Goal: Complete application form

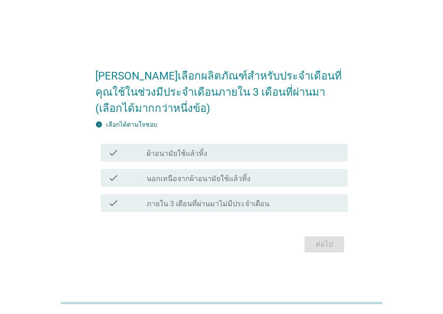
click at [161, 163] on div "check check_box_outline_blank ผ้าอนามัยใช้แล้วทิ้ง" at bounding box center [221, 152] width 252 height 25
click at [160, 153] on label "ผ้าอนามัยใช้แล้วทิ้ง" at bounding box center [177, 153] width 61 height 9
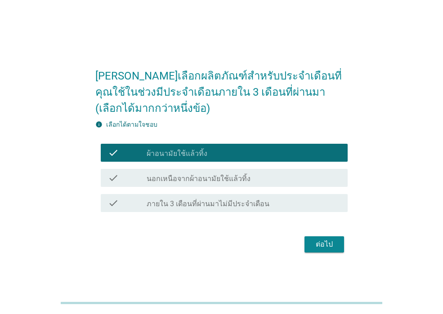
click at [165, 175] on label "นอกเหนือจากผ้าอนามัยใช้แล้วทิ้ง" at bounding box center [199, 179] width 104 height 9
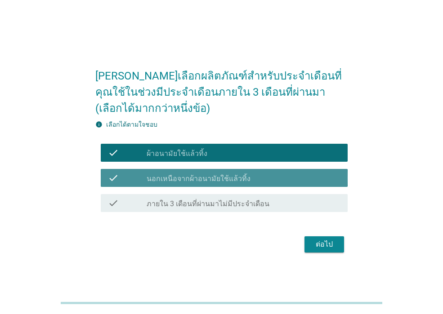
click at [170, 179] on label "นอกเหนือจากผ้าอนามัยใช้แล้วทิ้ง" at bounding box center [199, 179] width 104 height 9
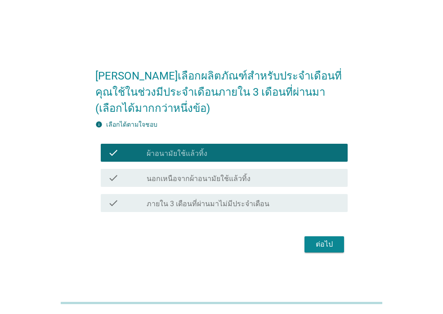
click at [323, 245] on div "ต่อไป" at bounding box center [324, 244] width 25 height 11
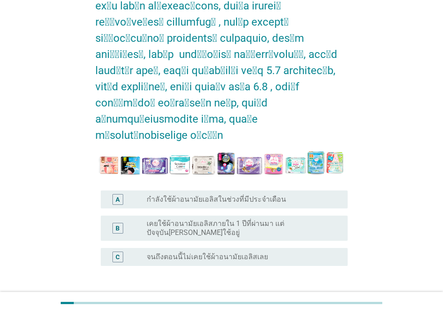
scroll to position [112, 0]
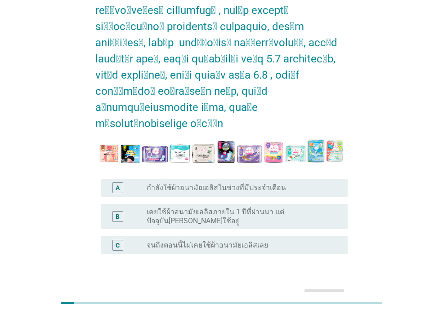
click at [178, 184] on label "กำลังใช้ผ้าอนามัยเอลิสในช่วงที่มีประจำเดือน" at bounding box center [216, 188] width 139 height 9
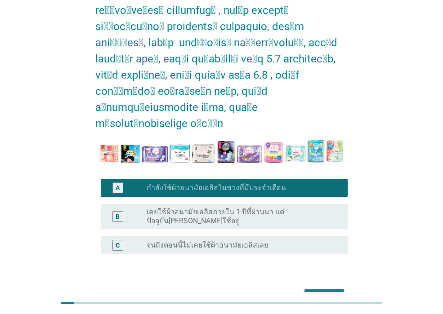
click at [327, 292] on div "ต่อไป" at bounding box center [324, 297] width 25 height 11
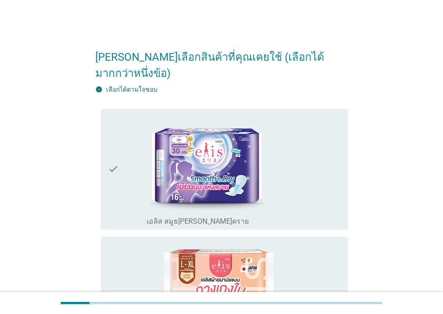
click at [130, 150] on div "check" at bounding box center [127, 169] width 39 height 114
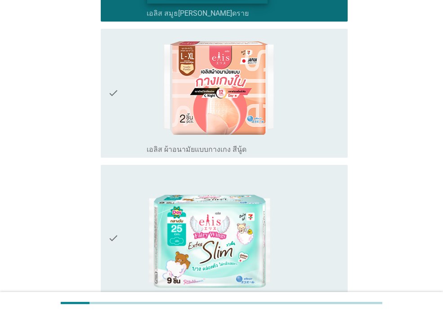
scroll to position [315, 0]
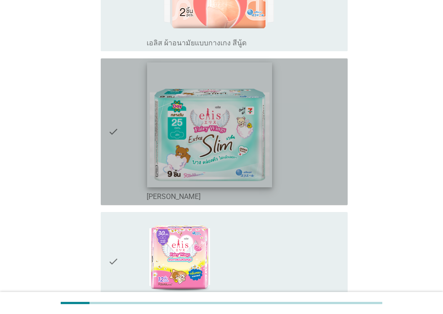
click at [192, 147] on img at bounding box center [210, 125] width 125 height 125
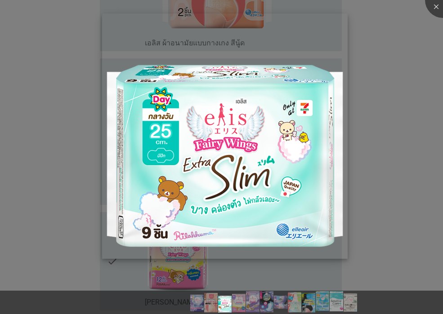
click at [300, 155] on img at bounding box center [224, 135] width 245 height 245
click at [48, 157] on div at bounding box center [221, 157] width 443 height 314
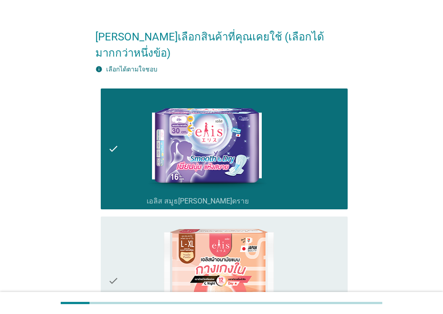
scroll to position [0, 0]
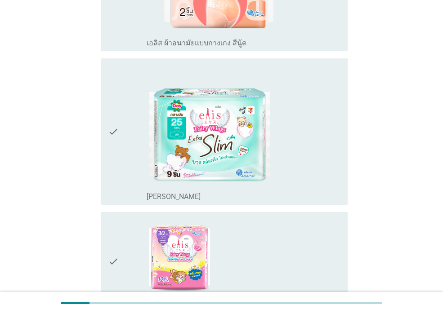
click at [121, 120] on div "check" at bounding box center [127, 132] width 39 height 140
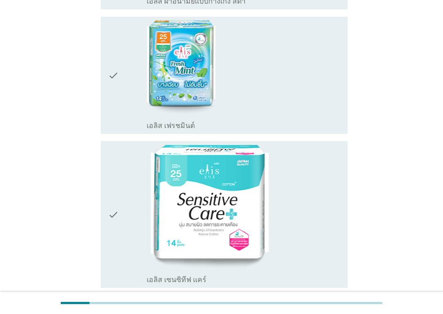
scroll to position [1350, 0]
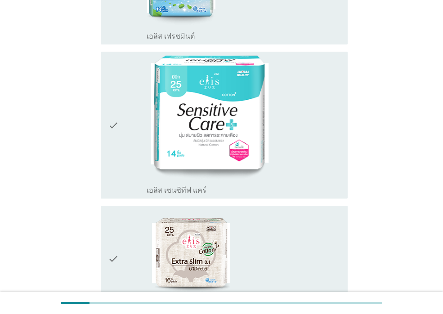
click at [113, 144] on icon "check" at bounding box center [113, 125] width 11 height 140
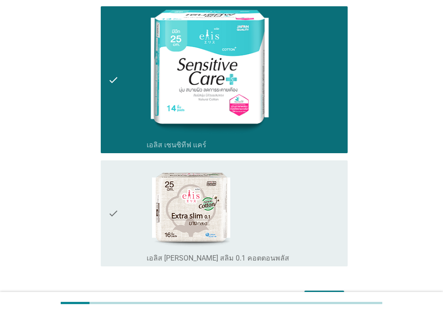
scroll to position [1427, 0]
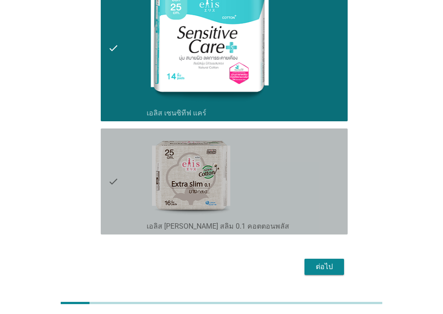
click at [130, 177] on div "check" at bounding box center [127, 181] width 39 height 99
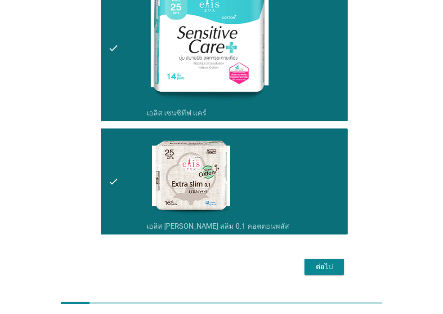
click at [319, 262] on div "ต่อไป" at bounding box center [324, 267] width 25 height 11
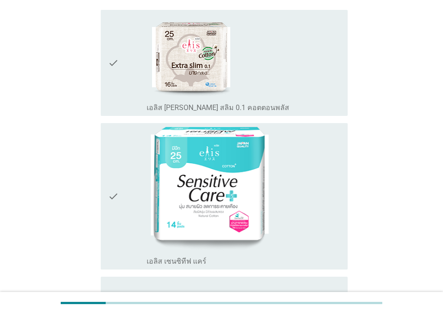
scroll to position [315, 0]
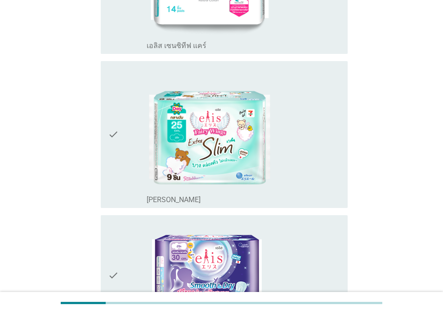
click at [120, 246] on div "check" at bounding box center [127, 276] width 39 height 114
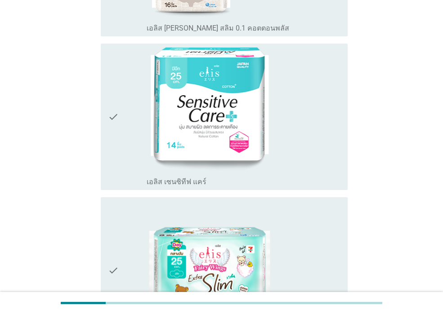
scroll to position [270, 0]
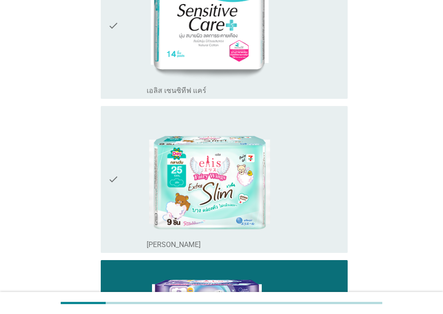
click at [130, 202] on div "check" at bounding box center [127, 180] width 39 height 140
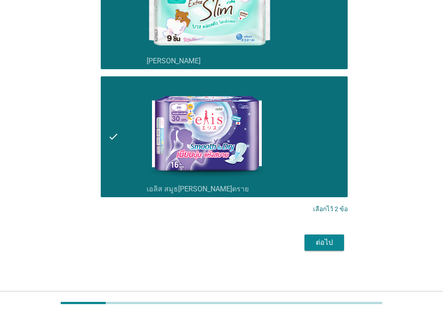
scroll to position [455, 0]
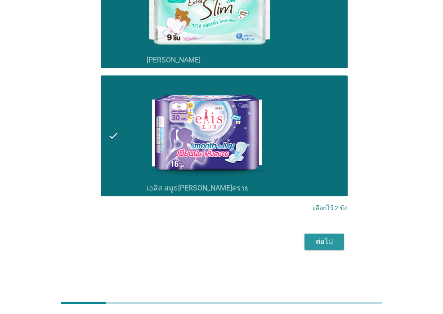
click at [324, 242] on div "ต่อไป" at bounding box center [324, 242] width 25 height 11
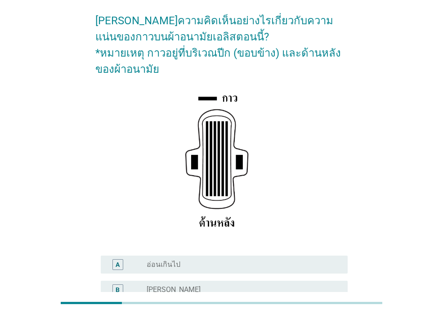
scroll to position [90, 0]
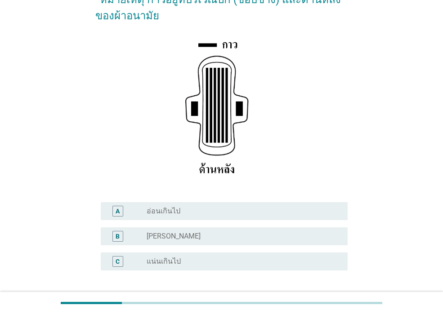
click at [169, 271] on div "C radio_button_unchecked แน่นเกินไป" at bounding box center [221, 261] width 252 height 25
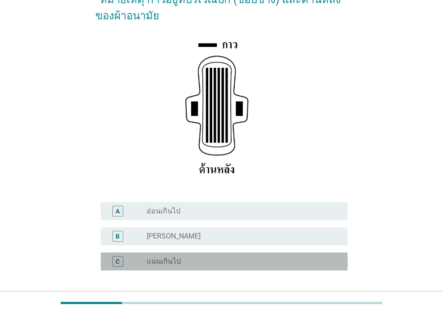
click at [169, 264] on label "แน่นเกินไป" at bounding box center [164, 261] width 34 height 9
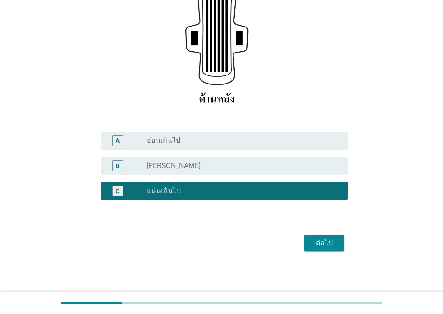
scroll to position [162, 0]
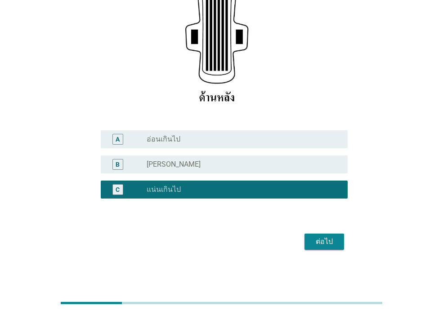
click at [323, 242] on div "ต่อไป" at bounding box center [324, 242] width 25 height 11
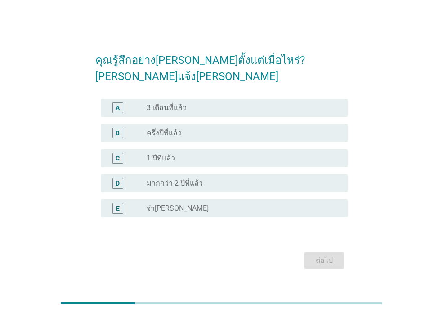
click at [182, 103] on label "3 เดือนที่แล้ว" at bounding box center [167, 107] width 40 height 9
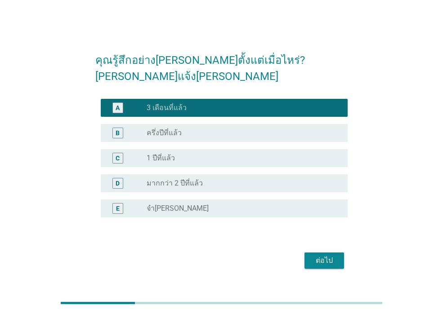
click at [328, 256] on div "ต่อไป" at bounding box center [324, 261] width 25 height 11
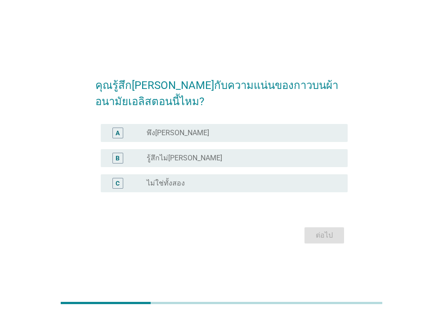
click at [158, 163] on div "radio_button_unchecked รู้สึกไม่[PERSON_NAME]" at bounding box center [244, 158] width 194 height 11
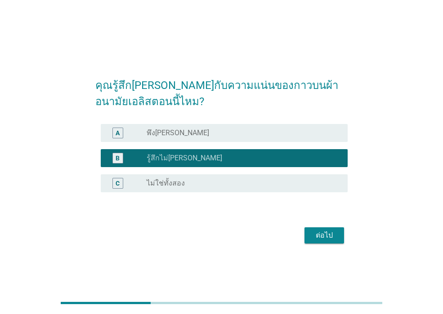
click at [316, 235] on div "ต่อไป" at bounding box center [324, 235] width 25 height 11
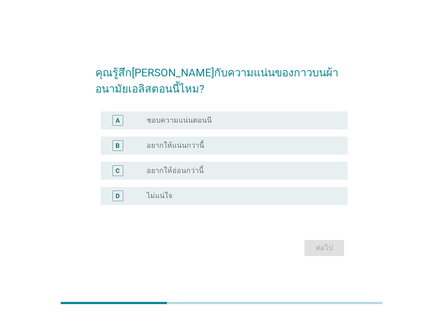
click at [183, 170] on label "อยากให้อ่อนกว่านี้" at bounding box center [175, 170] width 57 height 9
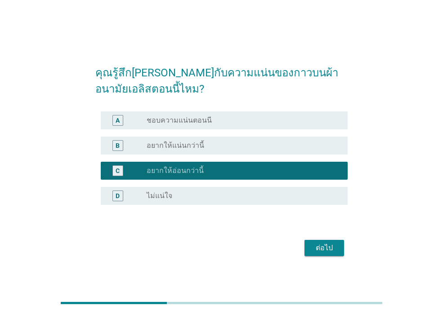
click at [334, 247] on div "ต่อไป" at bounding box center [324, 248] width 25 height 11
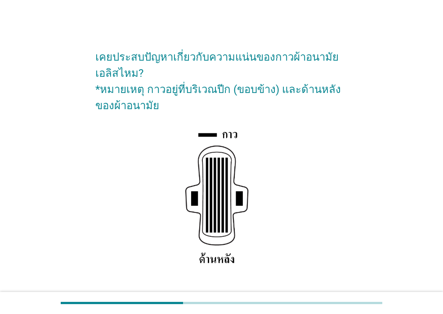
scroll to position [137, 0]
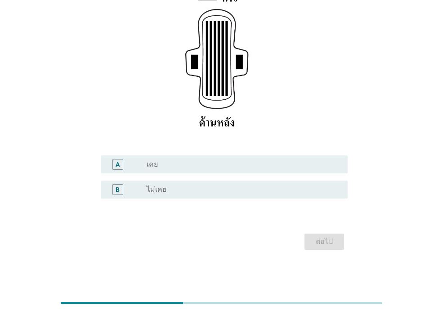
click at [156, 168] on label "เคย" at bounding box center [152, 164] width 11 height 9
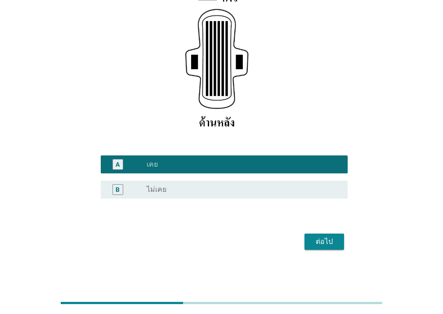
click at [326, 242] on div "ต่อไป" at bounding box center [324, 242] width 25 height 11
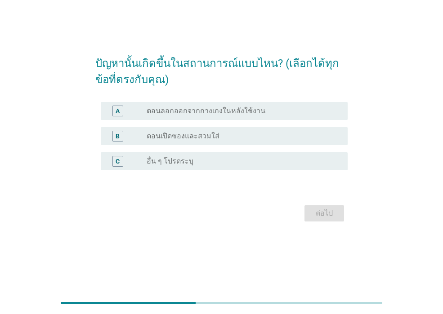
scroll to position [0, 0]
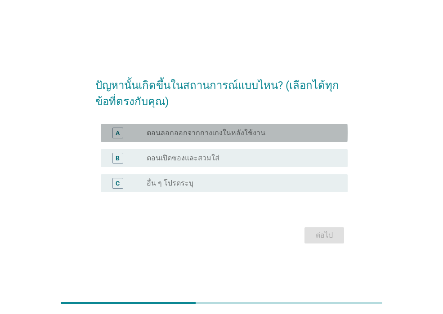
click at [168, 134] on label "ตอนลอกออกจากกางเกงในหลังใช้งาน" at bounding box center [206, 133] width 119 height 9
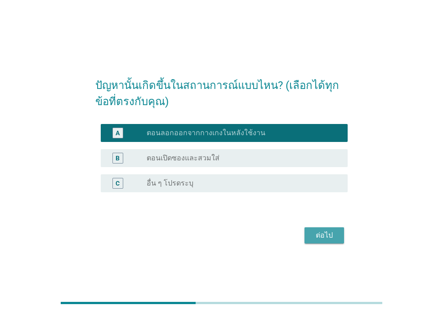
click at [326, 239] on div "ต่อไป" at bounding box center [324, 235] width 25 height 11
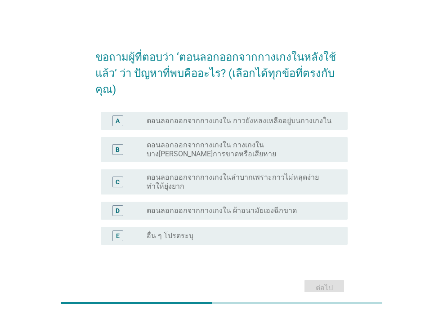
click at [240, 117] on label "ตอนลอกออกจากกางเกงใน กาวยังหลงเหลืออยู่บนกางเกงใน" at bounding box center [239, 121] width 185 height 9
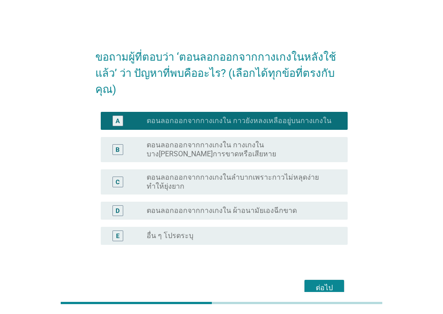
click at [239, 207] on label "ตอนลอกออกจากกางเกงใน ผ้าอนามัยเองฉีกขาด" at bounding box center [222, 211] width 150 height 9
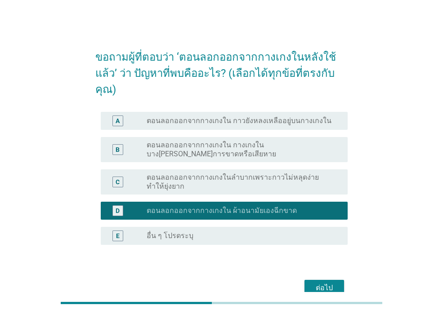
click at [326, 283] on div "ต่อไป" at bounding box center [324, 288] width 25 height 11
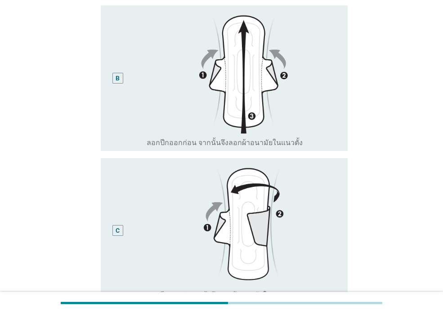
scroll to position [135, 0]
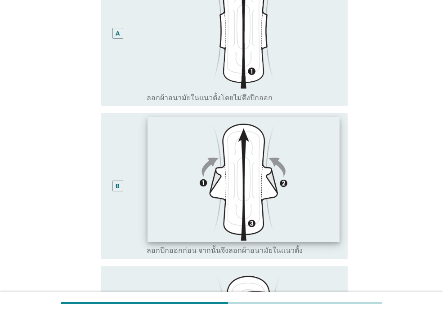
click at [201, 182] on img at bounding box center [244, 179] width 192 height 125
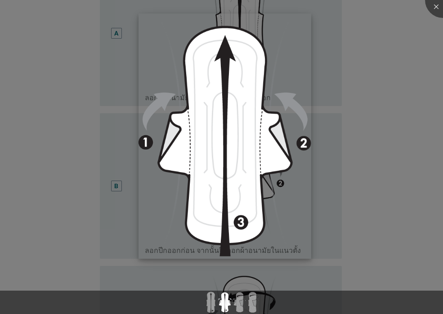
click at [223, 147] on img at bounding box center [225, 135] width 173 height 245
click at [103, 180] on div at bounding box center [221, 157] width 443 height 314
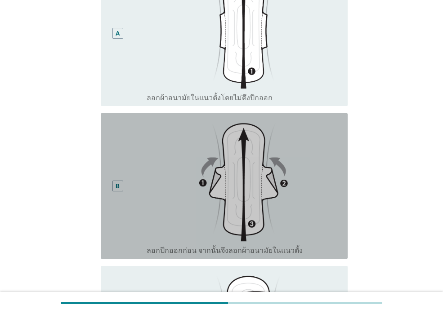
click at [118, 188] on div "B" at bounding box center [118, 185] width 4 height 9
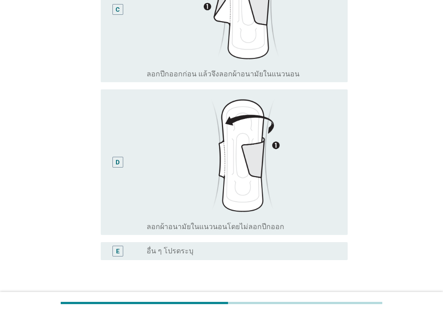
scroll to position [526, 0]
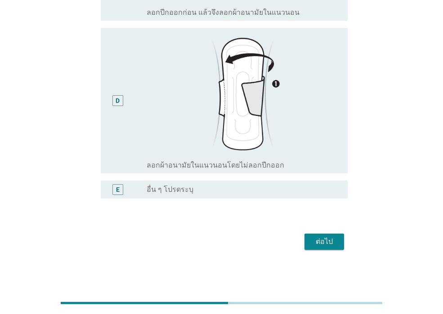
click at [326, 243] on div "ต่อไป" at bounding box center [324, 242] width 25 height 11
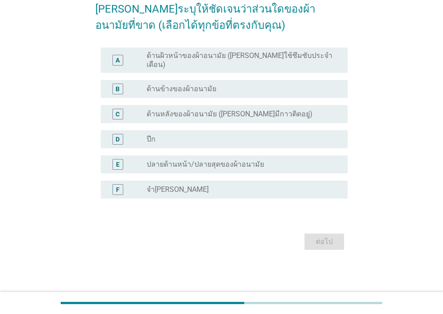
scroll to position [0, 0]
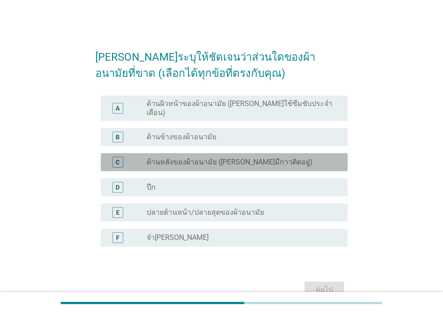
click at [195, 158] on label "ด้านหลังของผ้าอนามัย ([PERSON_NAME]มีกาวติดอยู่)" at bounding box center [230, 162] width 166 height 9
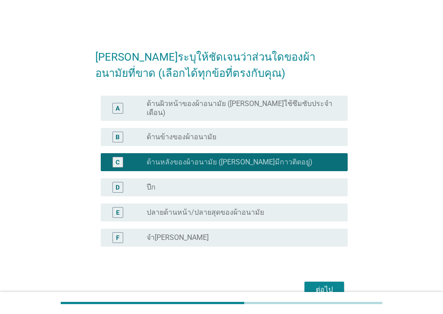
click at [329, 285] on div "ต่อไป" at bounding box center [324, 290] width 25 height 11
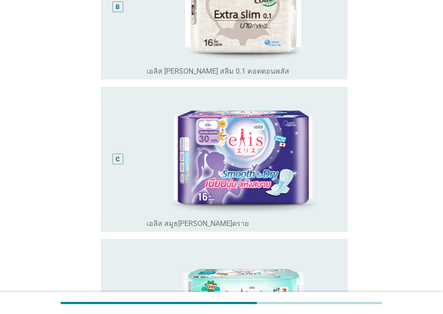
scroll to position [405, 0]
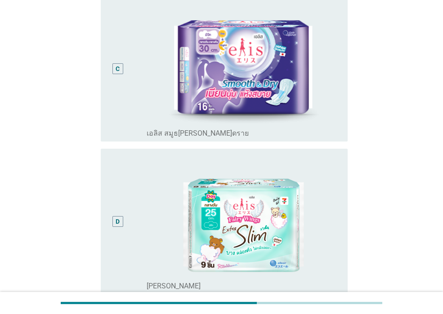
click at [127, 257] on div "D" at bounding box center [117, 222] width 19 height 139
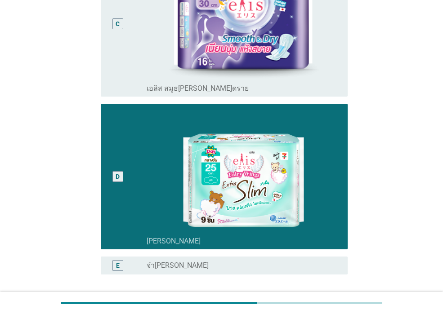
scroll to position [526, 0]
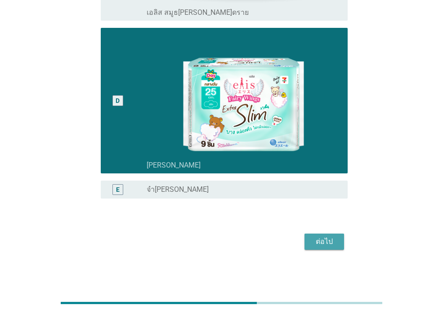
click at [316, 245] on div "ต่อไป" at bounding box center [324, 242] width 25 height 11
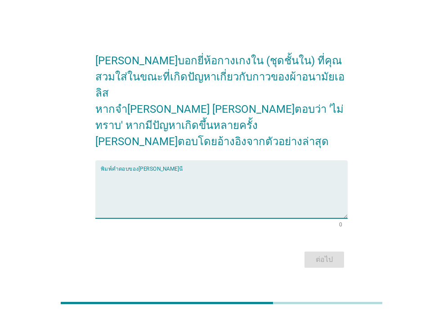
click at [129, 177] on textarea "พิมพ์คำตอบของคุณ ที่นี่" at bounding box center [224, 194] width 247 height 47
type textarea "w"
type textarea "ไม่ทราบ"
click at [329, 255] on div "ต่อไป" at bounding box center [324, 260] width 25 height 11
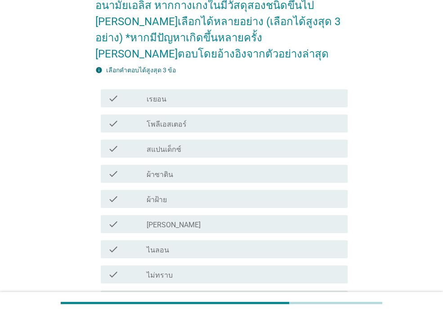
scroll to position [135, 0]
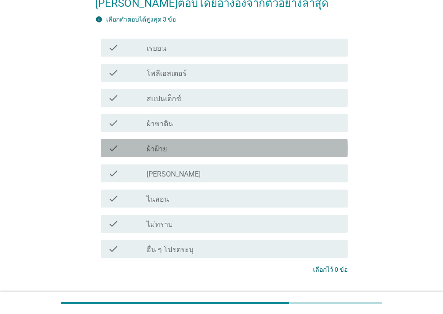
click at [176, 143] on div "check_box_outline_blank ผ้าฝ้าย" at bounding box center [244, 148] width 194 height 11
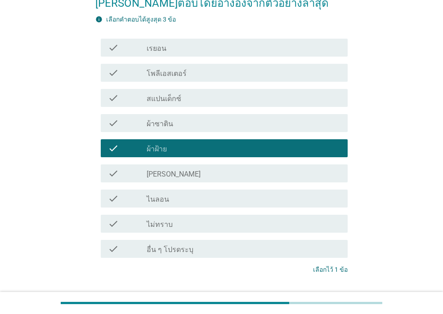
click at [329, 298] on div "ต่อไป" at bounding box center [324, 303] width 25 height 11
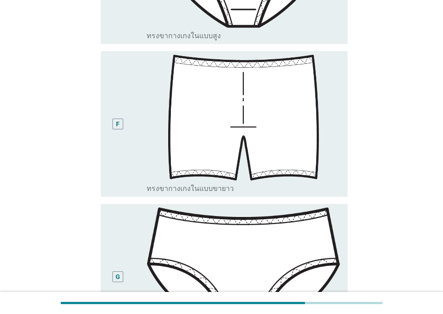
scroll to position [990, 0]
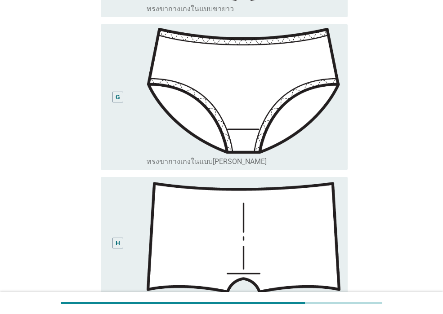
click at [129, 103] on div "G" at bounding box center [127, 97] width 39 height 139
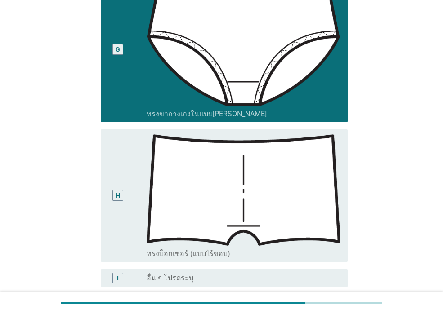
scroll to position [1110, 0]
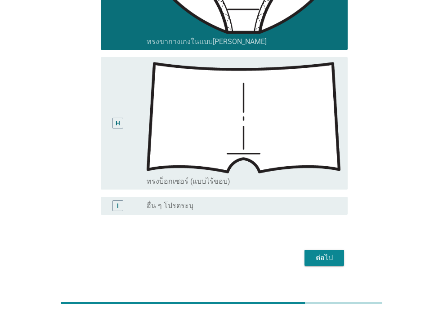
click at [333, 253] on div "ต่อไป" at bounding box center [324, 258] width 25 height 11
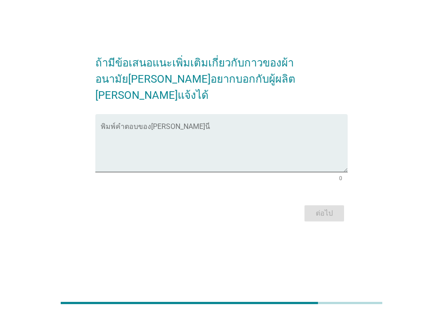
scroll to position [0, 0]
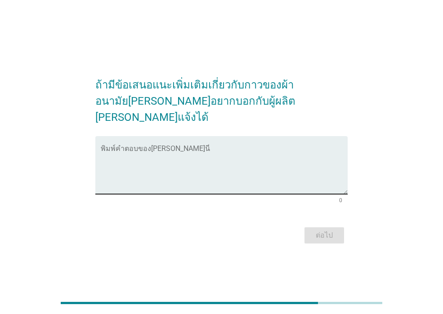
click at [152, 147] on textarea "พิมพ์คำตอบของคุณ ที่นี่" at bounding box center [224, 170] width 247 height 47
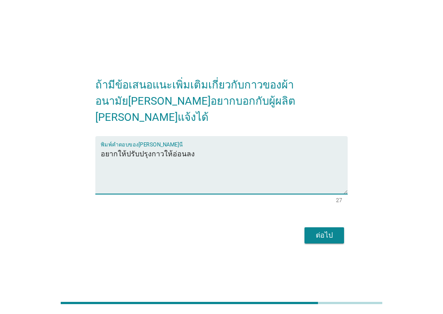
click at [160, 147] on textarea "อยากให้ปรับปรุงกาวให้อ่อนลง" at bounding box center [224, 170] width 247 height 47
type textarea "อยากให้ปรับปรุงกาวของผ้าอนามัยให้อ่อนลง"
click at [319, 230] on div "ต่อไป" at bounding box center [324, 235] width 25 height 11
